Goal: Find specific page/section: Find specific page/section

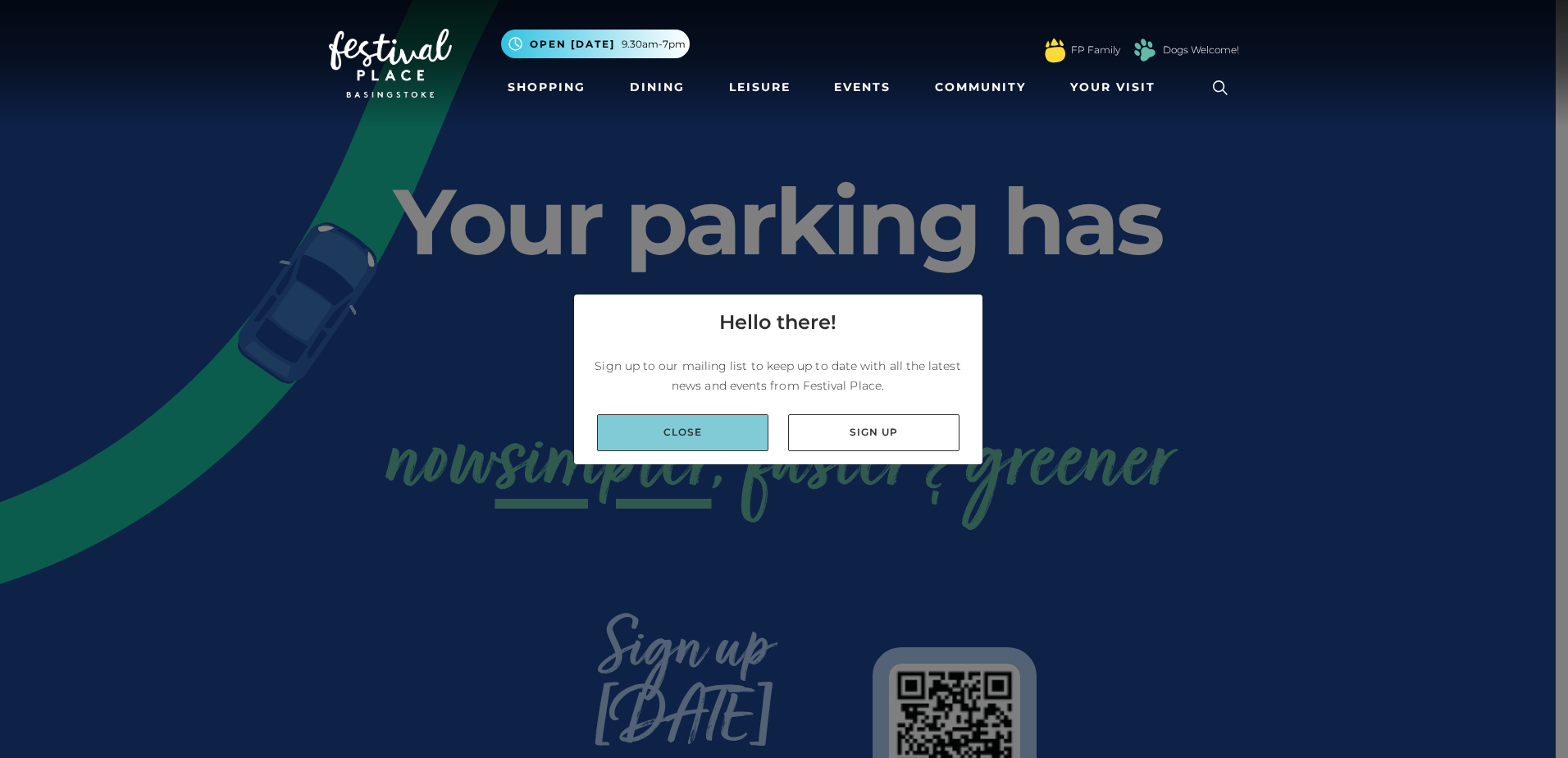
click at [699, 432] on link "Close" at bounding box center [682, 432] width 171 height 37
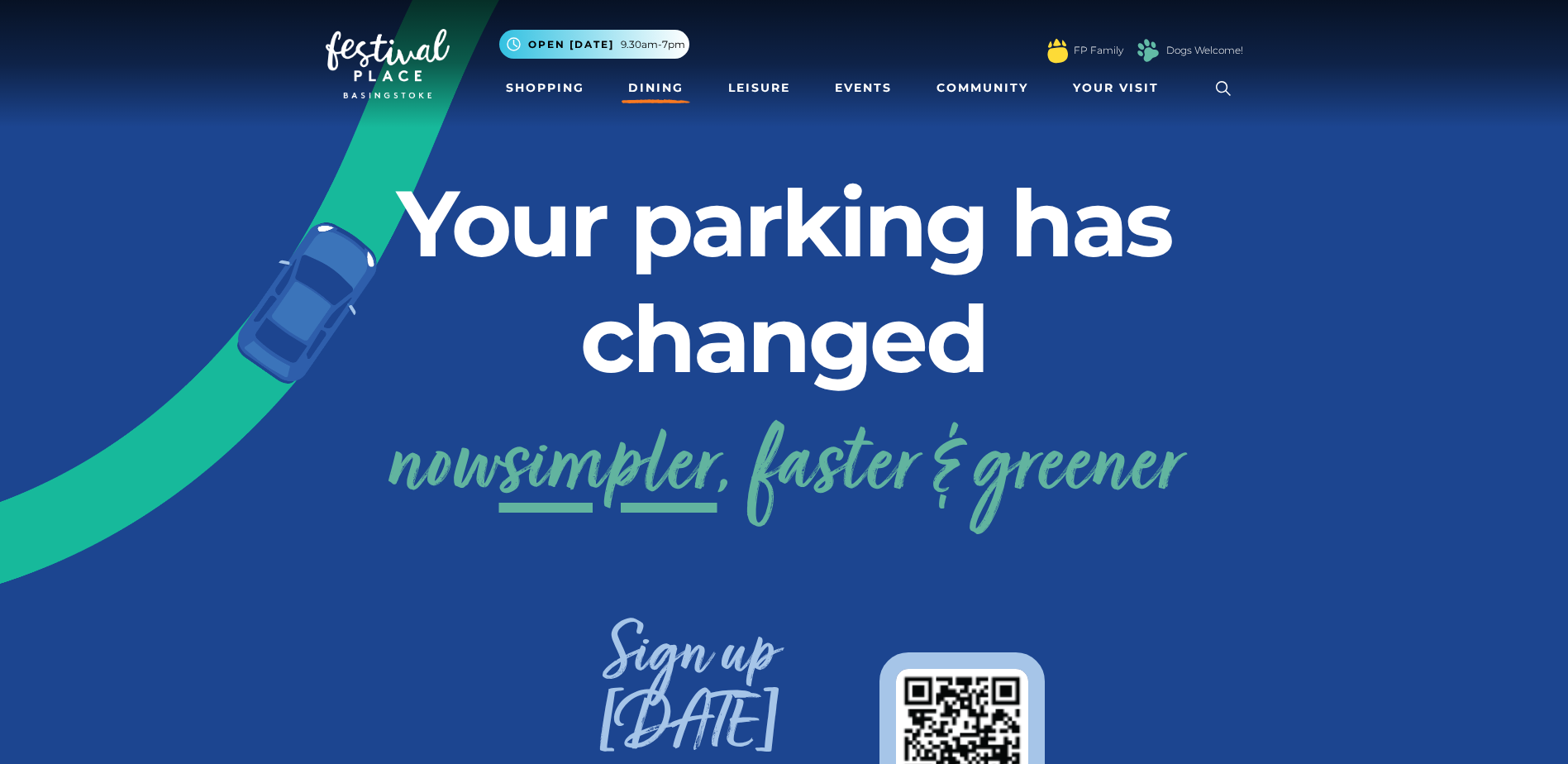
click at [682, 89] on link "Dining" at bounding box center [656, 88] width 69 height 30
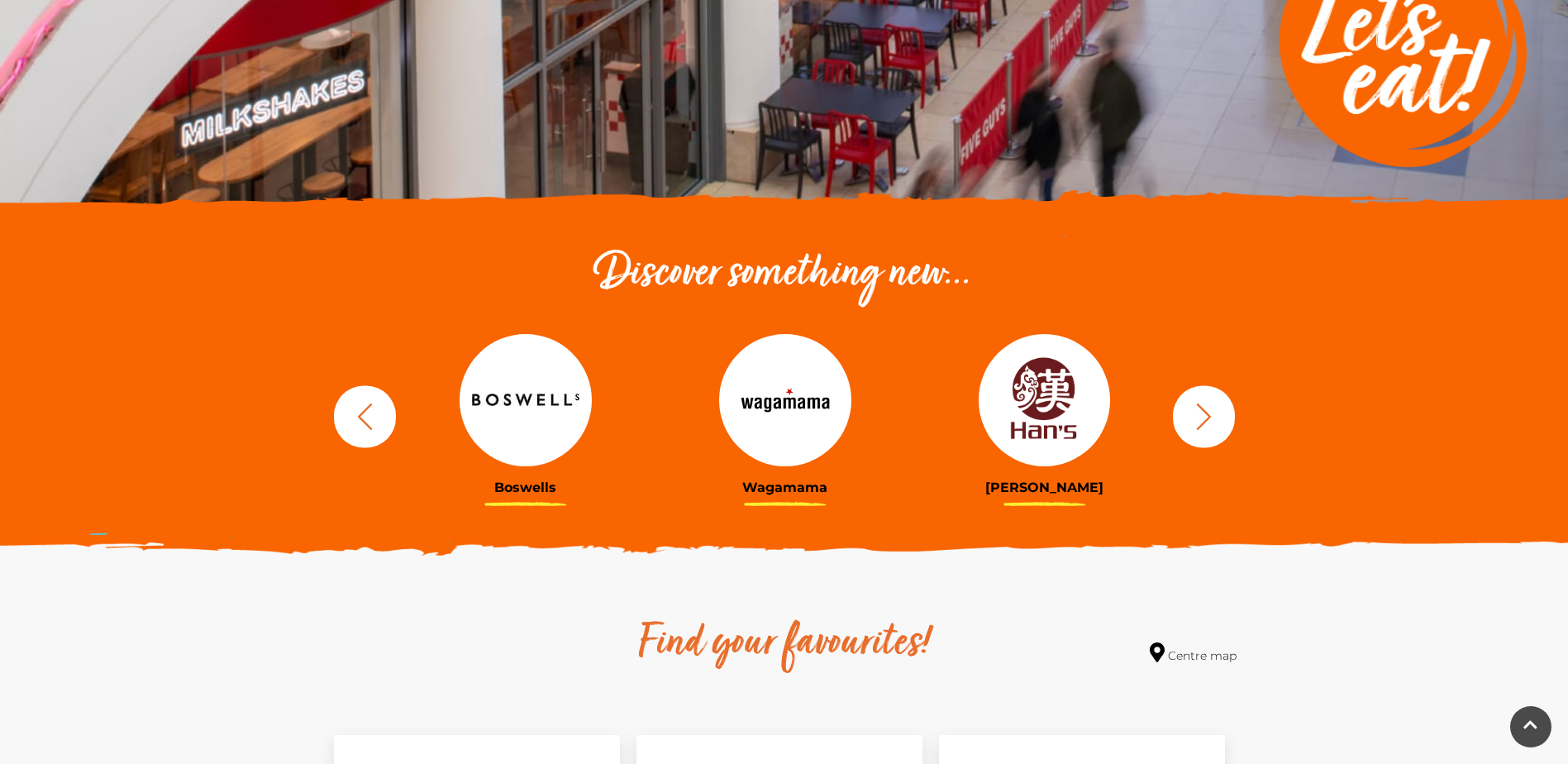
scroll to position [413, 0]
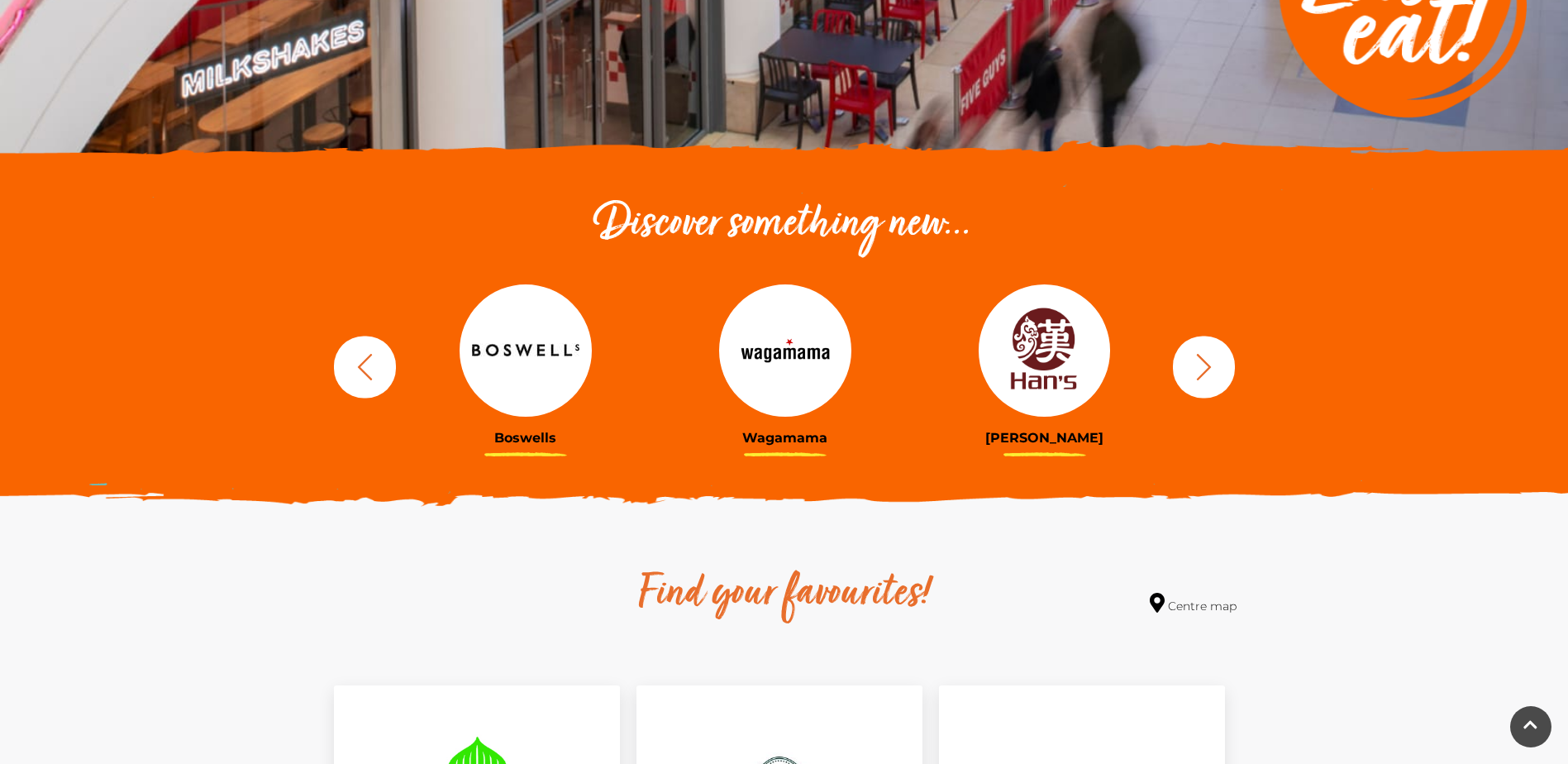
click at [1214, 368] on icon "button" at bounding box center [1203, 366] width 30 height 30
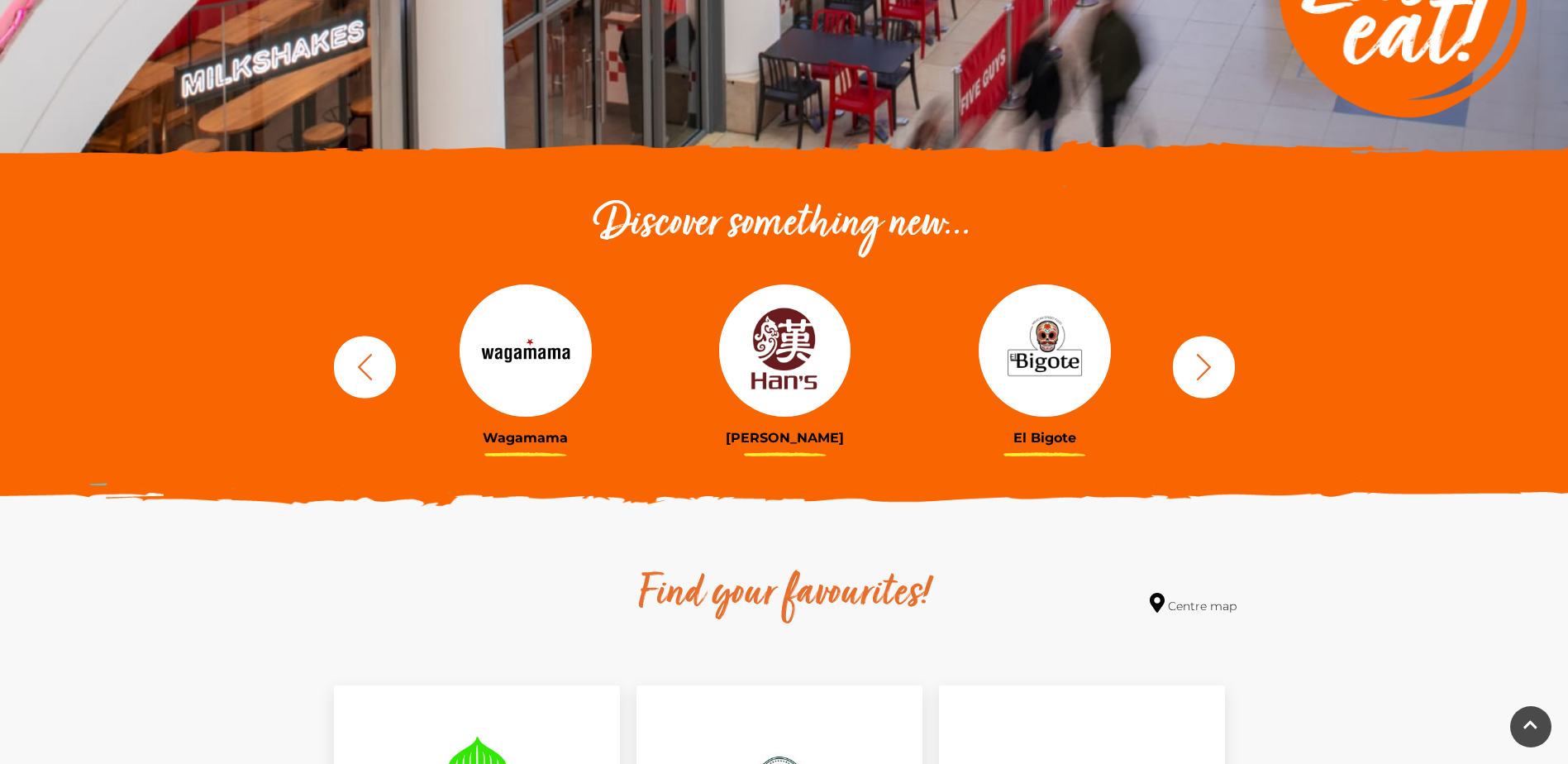
click at [772, 363] on img at bounding box center [785, 351] width 132 height 132
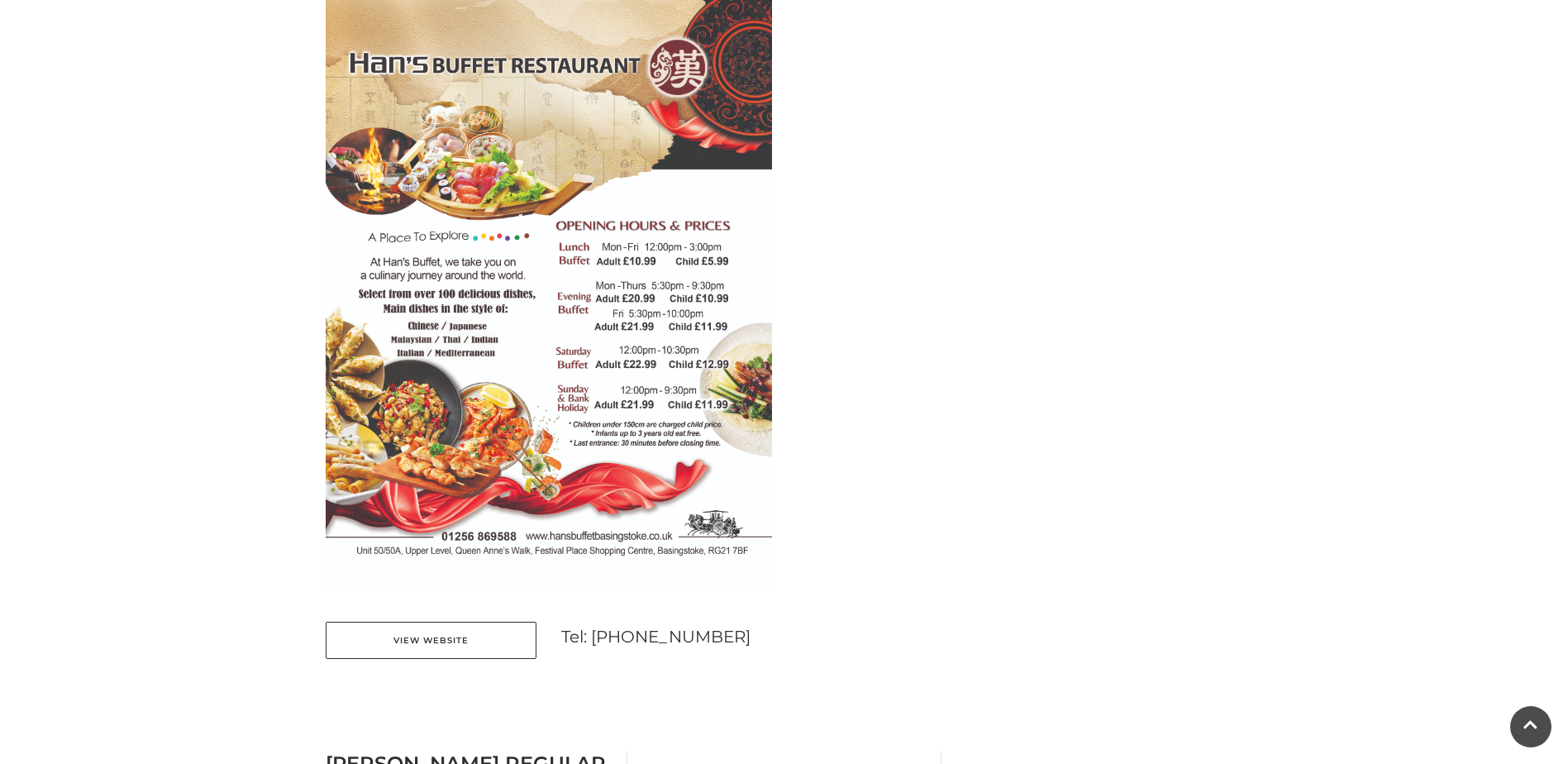
scroll to position [909, 0]
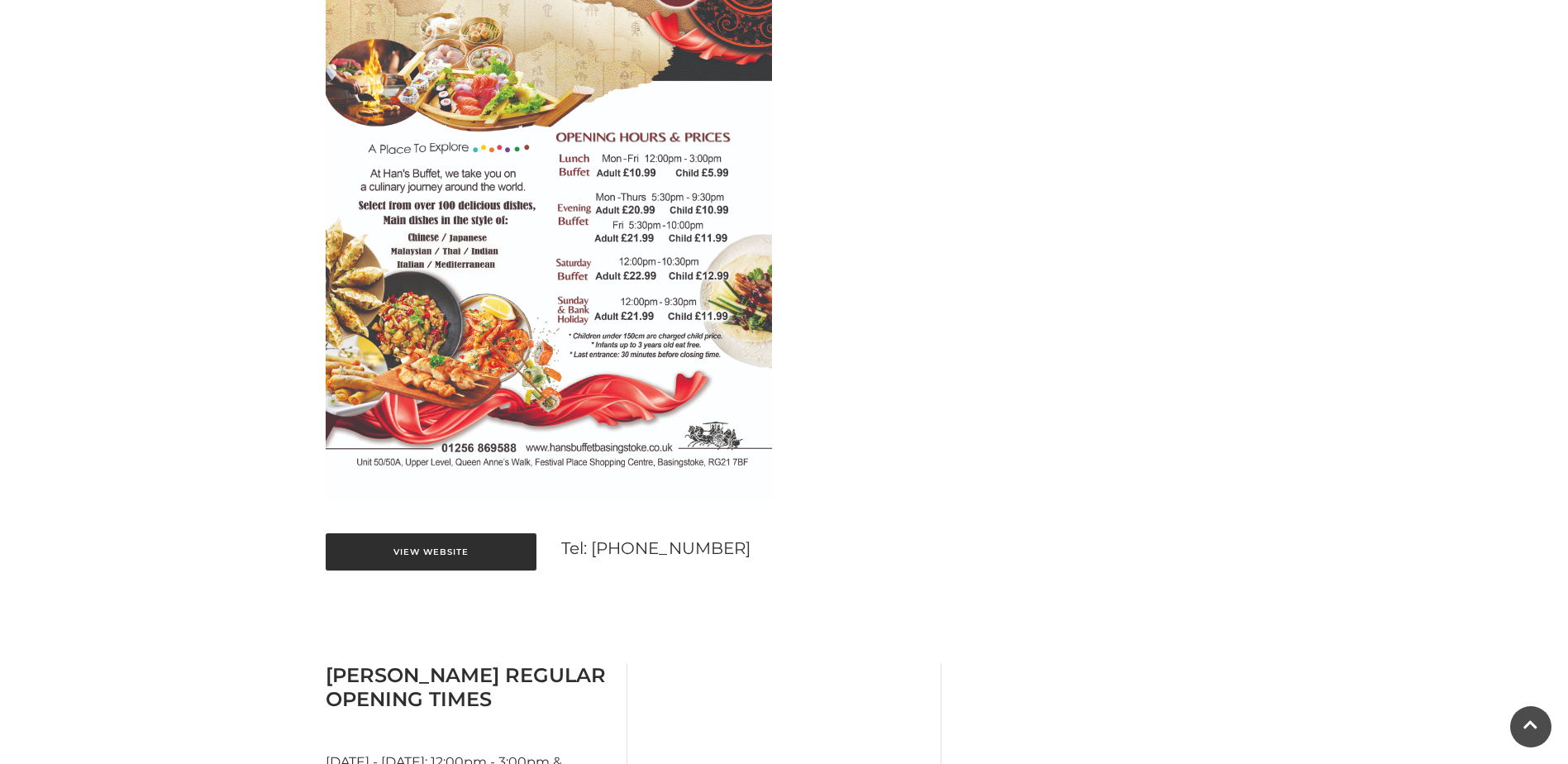
click at [464, 551] on link "View Website" at bounding box center [431, 551] width 211 height 37
